Goal: Information Seeking & Learning: Understand process/instructions

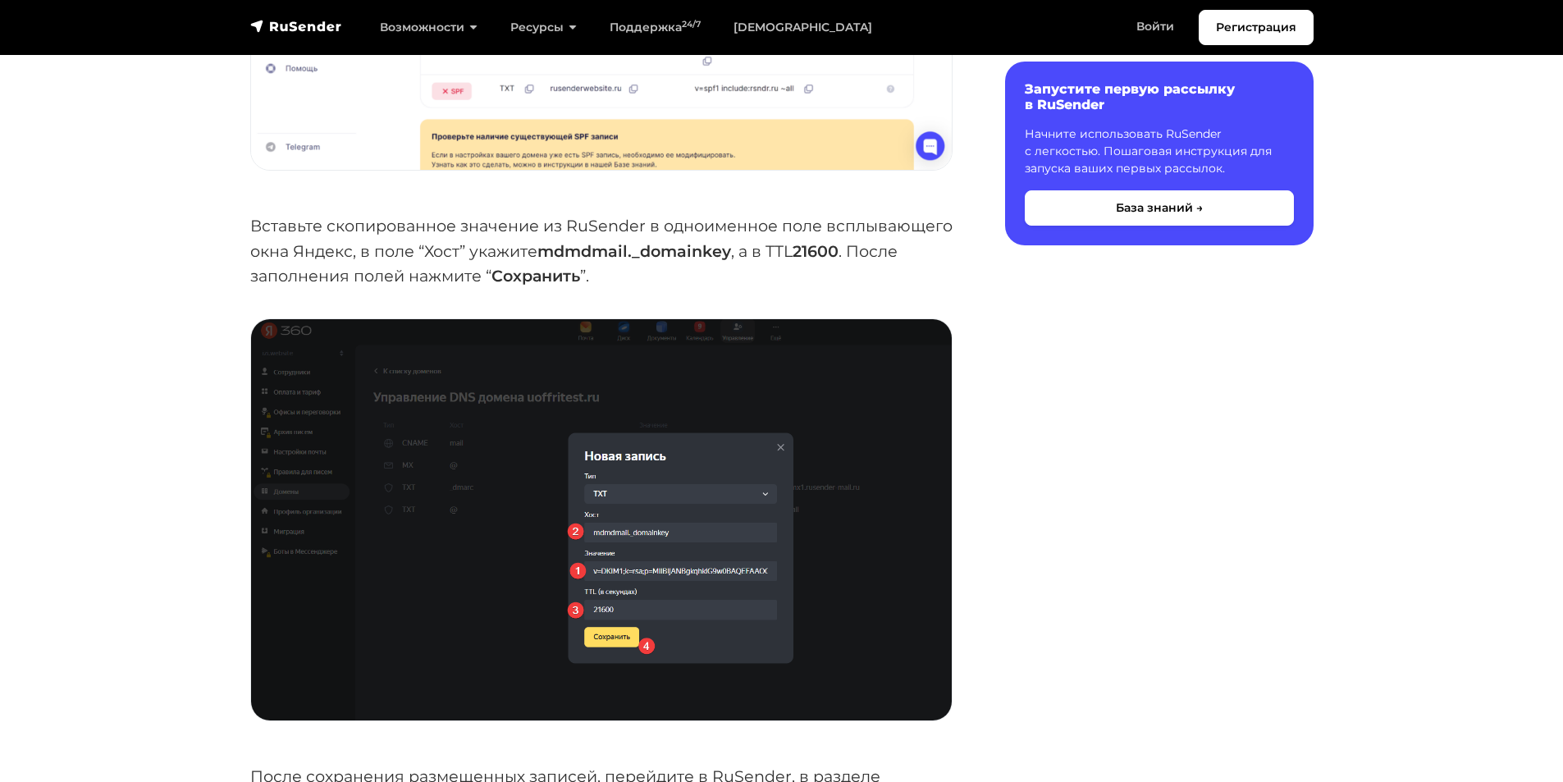
scroll to position [4021, 0]
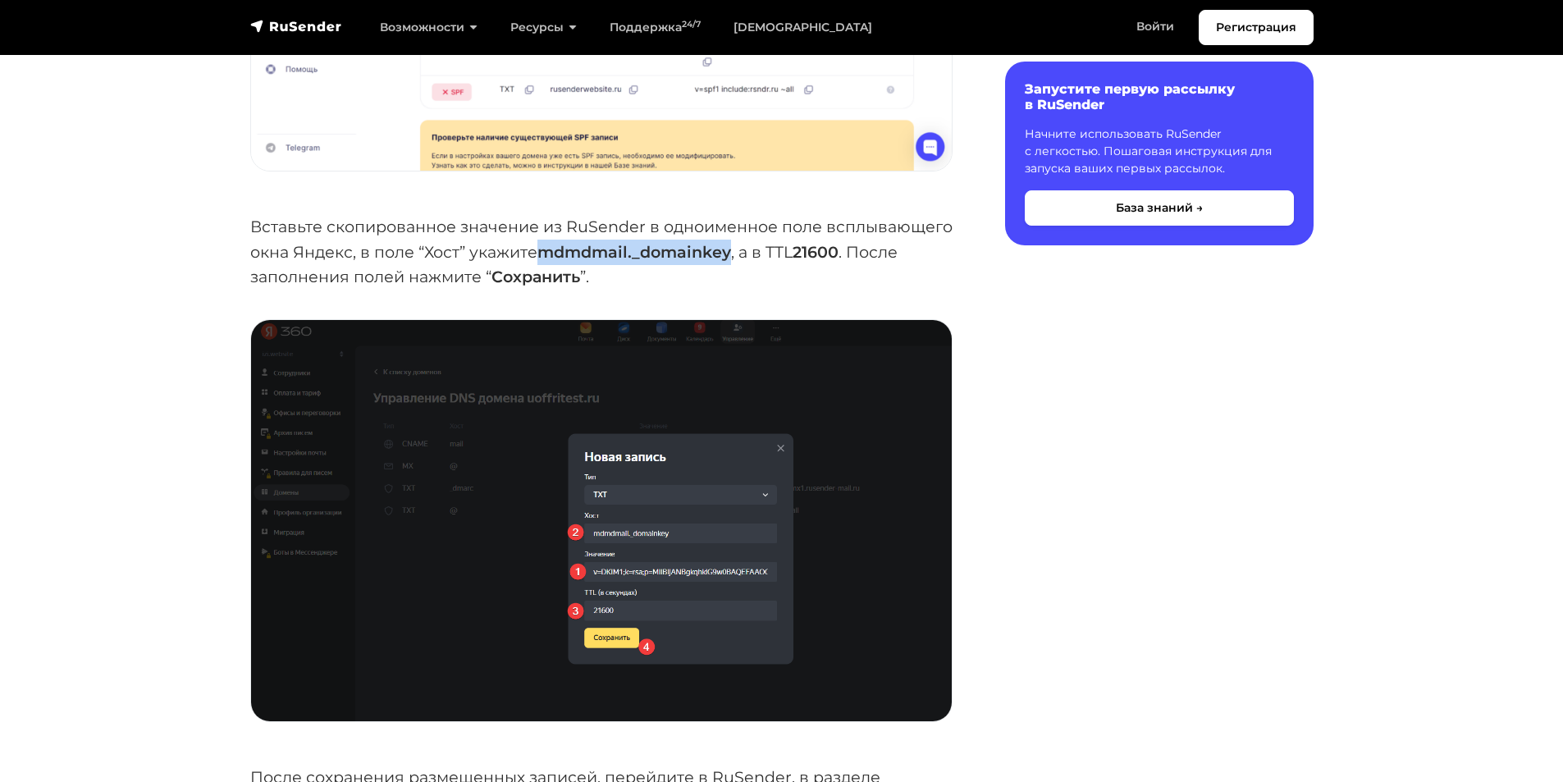
drag, startPoint x: 553, startPoint y: 247, endPoint x: 733, endPoint y: 253, distance: 179.8
click at [731, 253] on strong "mdmdmail._domainkey" at bounding box center [634, 252] width 194 height 20
copy strong "mdmdmail._domainkey"
drag, startPoint x: 804, startPoint y: 250, endPoint x: 844, endPoint y: 251, distance: 40.2
click at [839, 251] on strong "21600" at bounding box center [816, 252] width 46 height 20
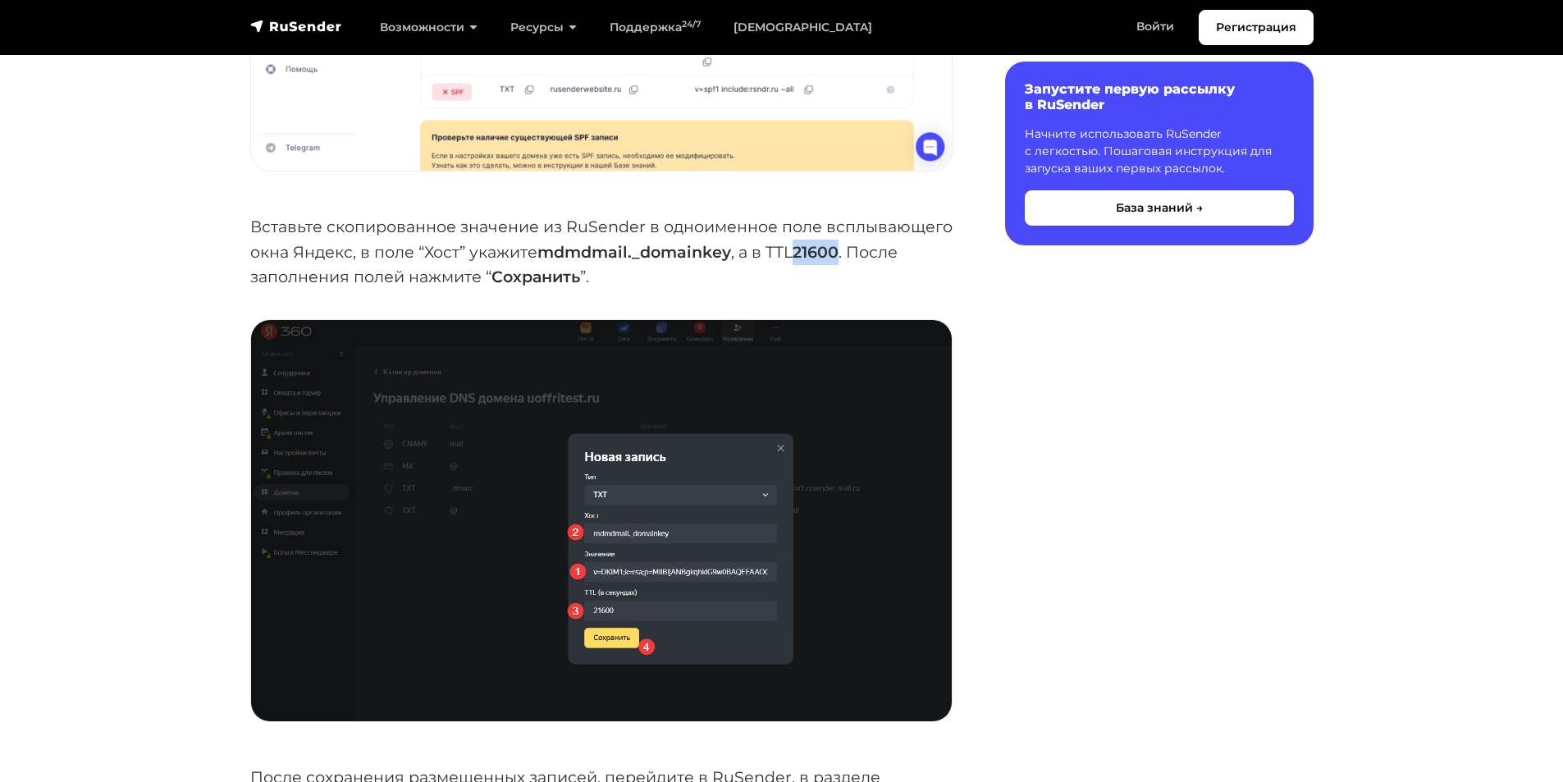
copy strong "21600"
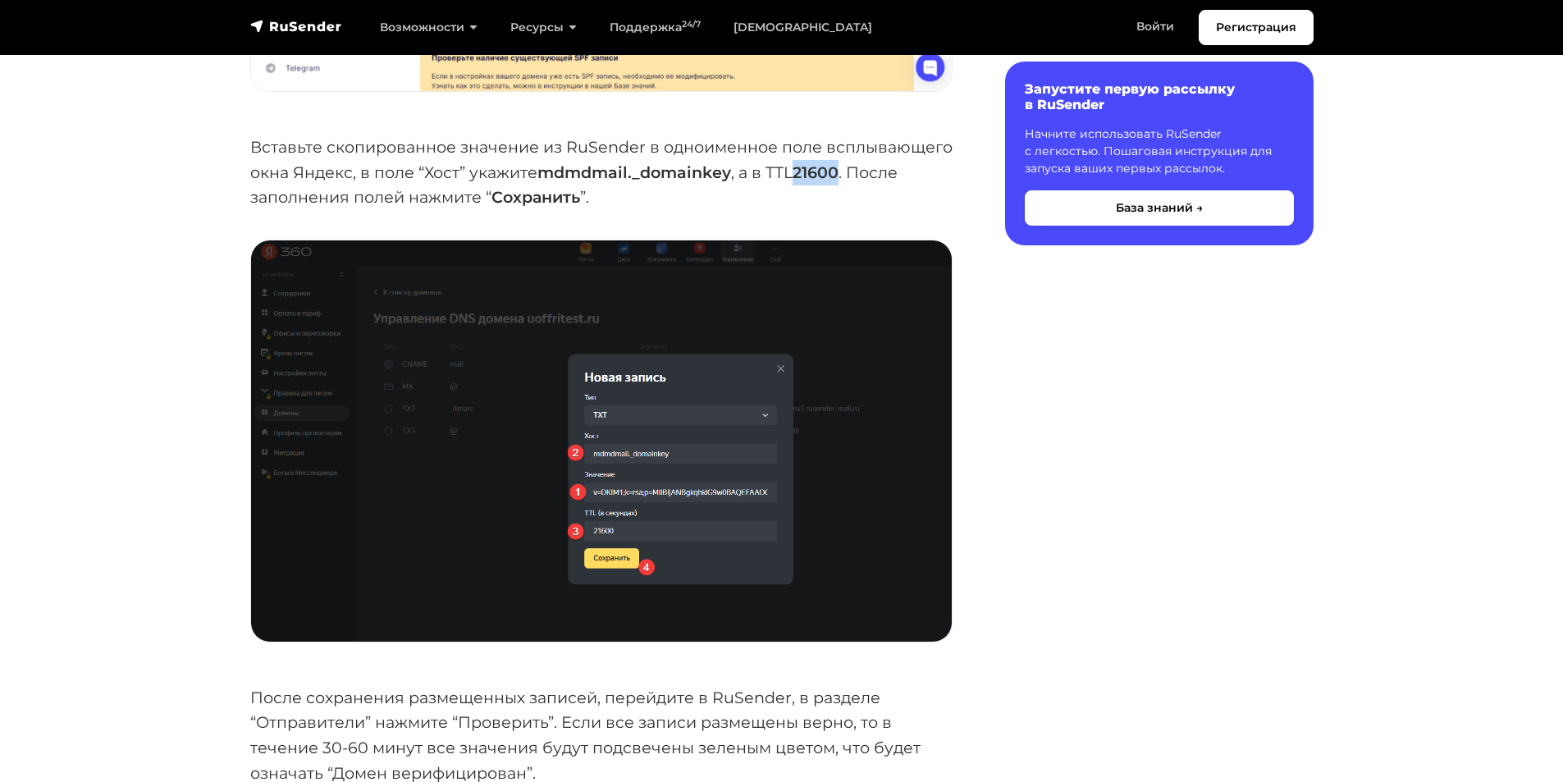
scroll to position [4077, 0]
